Goal: Information Seeking & Learning: Learn about a topic

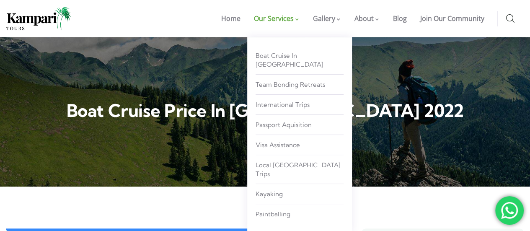
click at [299, 21] on span at bounding box center [297, 19] width 4 height 3
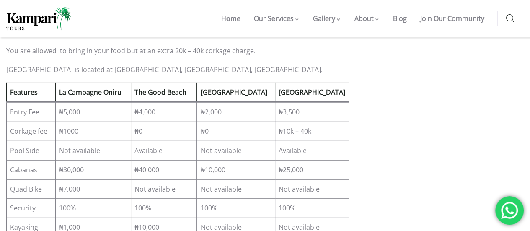
scroll to position [1047, 0]
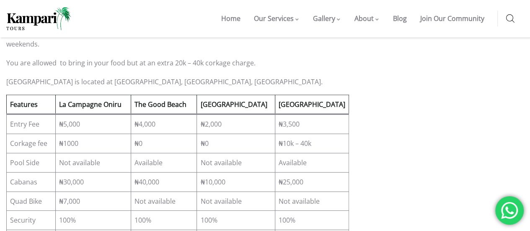
drag, startPoint x: 43, startPoint y: 192, endPoint x: 9, endPoint y: 195, distance: 33.6
copy td "Kayaking"
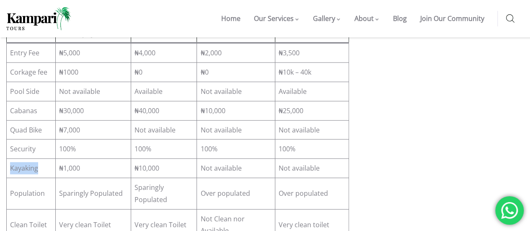
scroll to position [1130, 0]
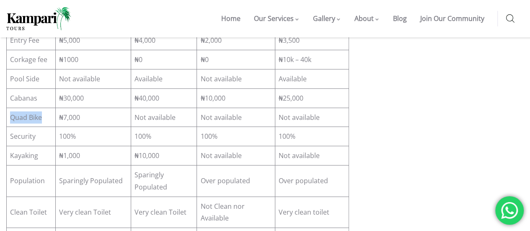
drag, startPoint x: 41, startPoint y: 69, endPoint x: 12, endPoint y: 72, distance: 29.5
click at [12, 108] on td "Quad Bike" at bounding box center [31, 117] width 49 height 19
copy td "Quad Bike"
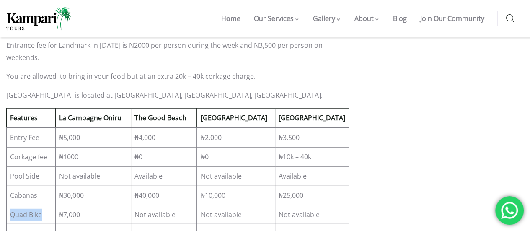
scroll to position [1047, 0]
